Goal: Obtain resource: Download file/media

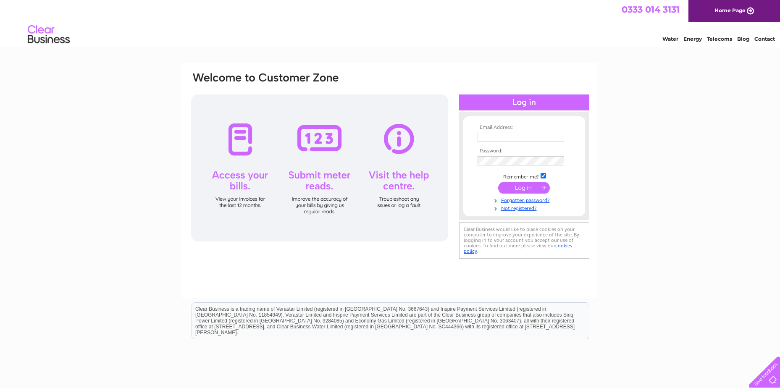
type input "[EMAIL_ADDRESS][DOMAIN_NAME]"
click at [528, 186] on input "submit" at bounding box center [524, 188] width 52 height 12
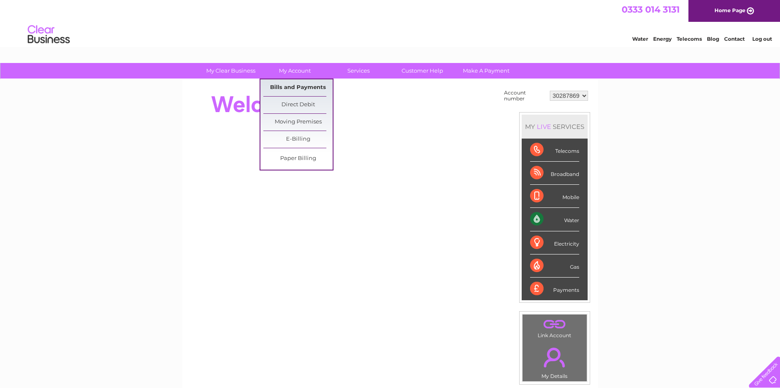
click at [302, 86] on link "Bills and Payments" at bounding box center [297, 87] width 69 height 17
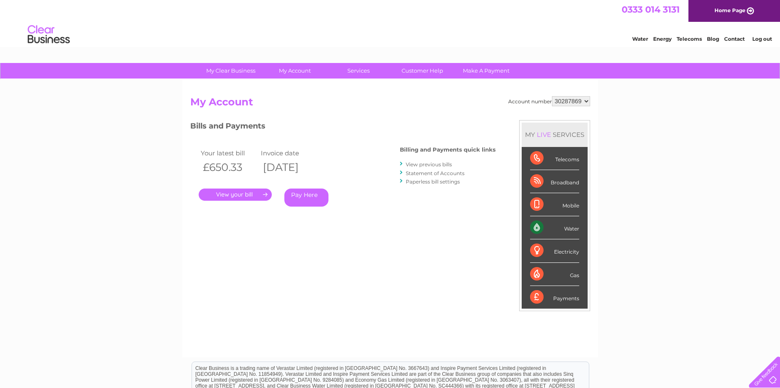
click at [245, 194] on link "." at bounding box center [235, 195] width 73 height 12
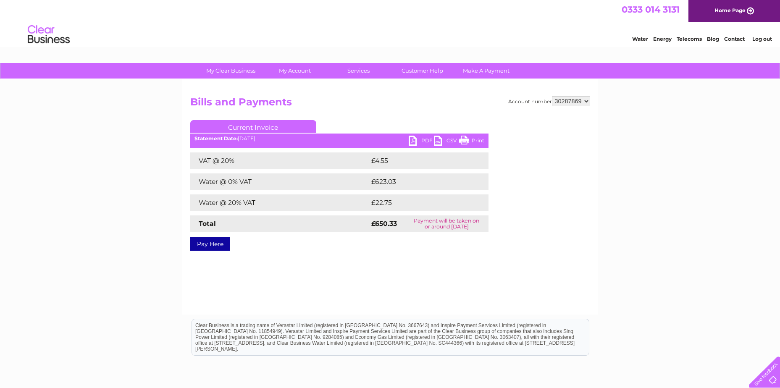
click at [425, 137] on link "PDF" at bounding box center [421, 142] width 25 height 12
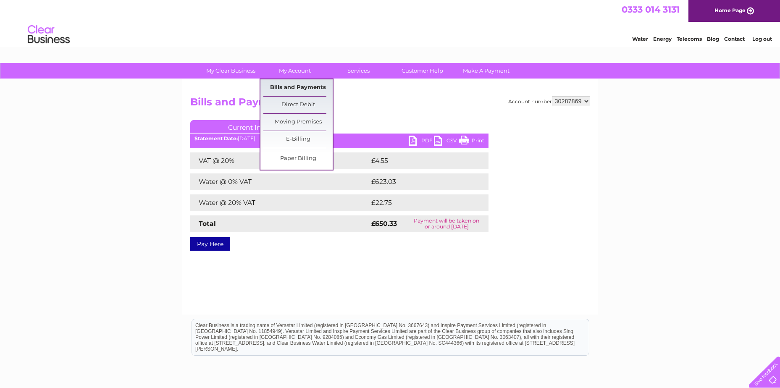
click at [296, 84] on link "Bills and Payments" at bounding box center [297, 87] width 69 height 17
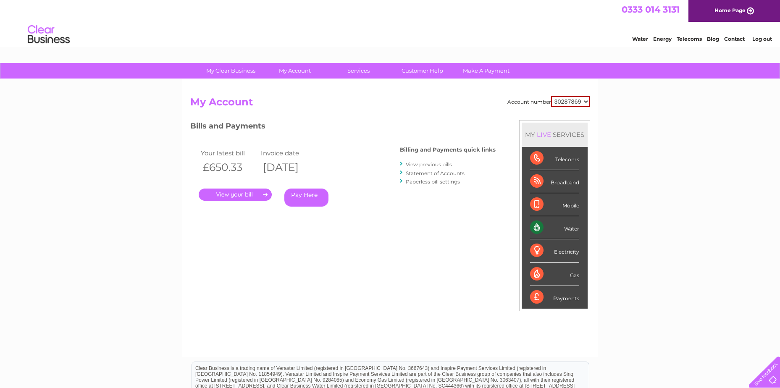
click at [429, 163] on link "View previous bills" at bounding box center [429, 164] width 46 height 6
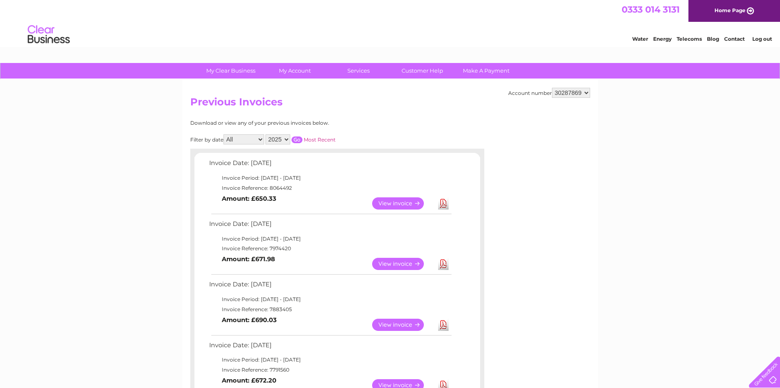
click at [444, 263] on link "Download" at bounding box center [443, 264] width 10 height 12
